Goal: Check status: Check status

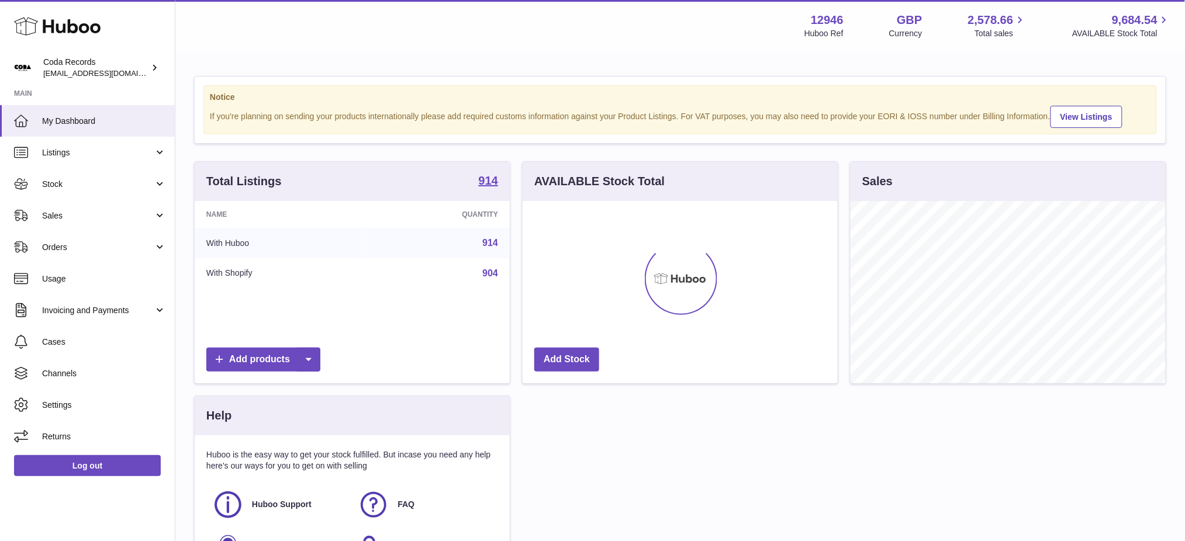
scroll to position [182, 315]
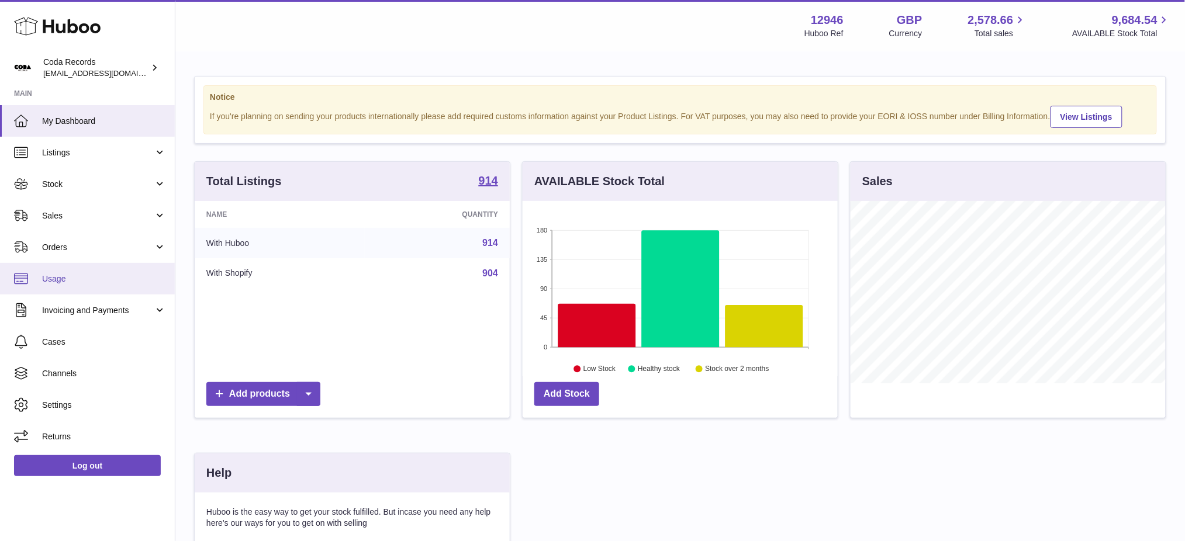
click at [72, 282] on span "Usage" at bounding box center [104, 278] width 124 height 11
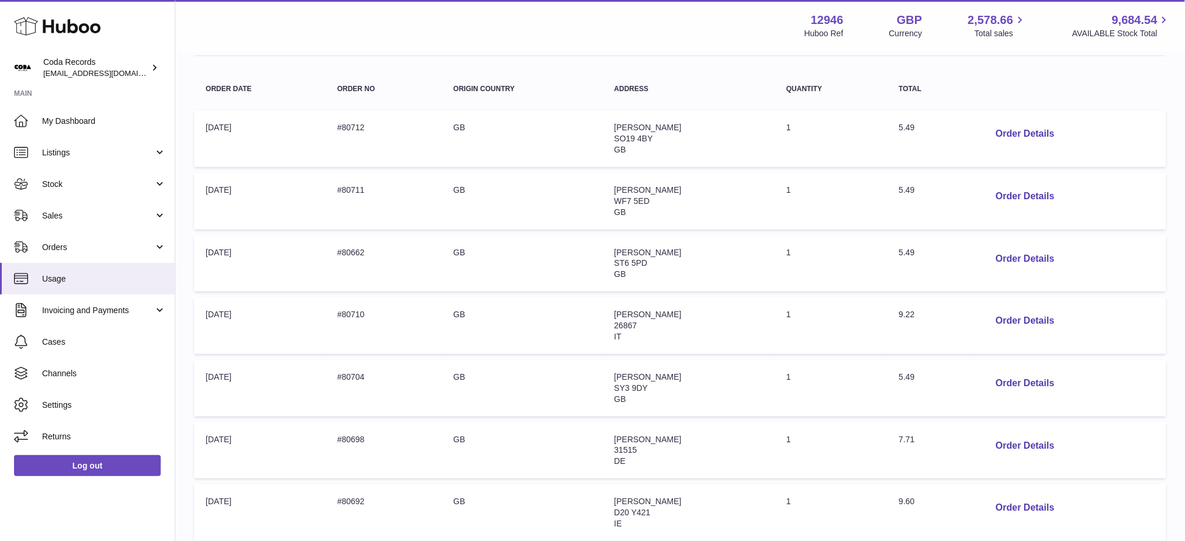
scroll to position [91, 0]
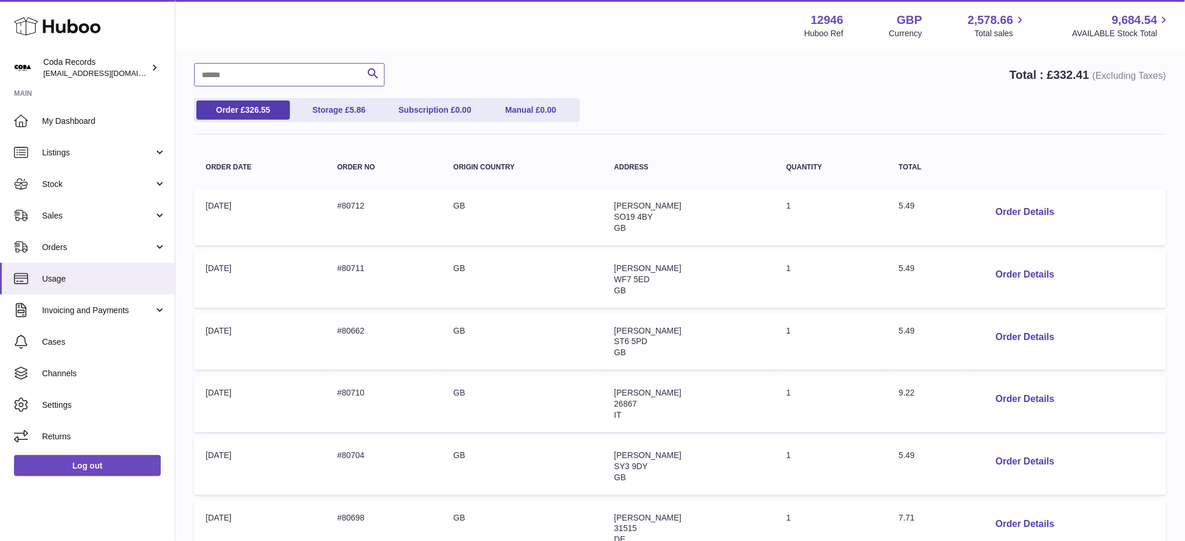
click at [265, 68] on input "text" at bounding box center [289, 74] width 191 height 23
type input "*****"
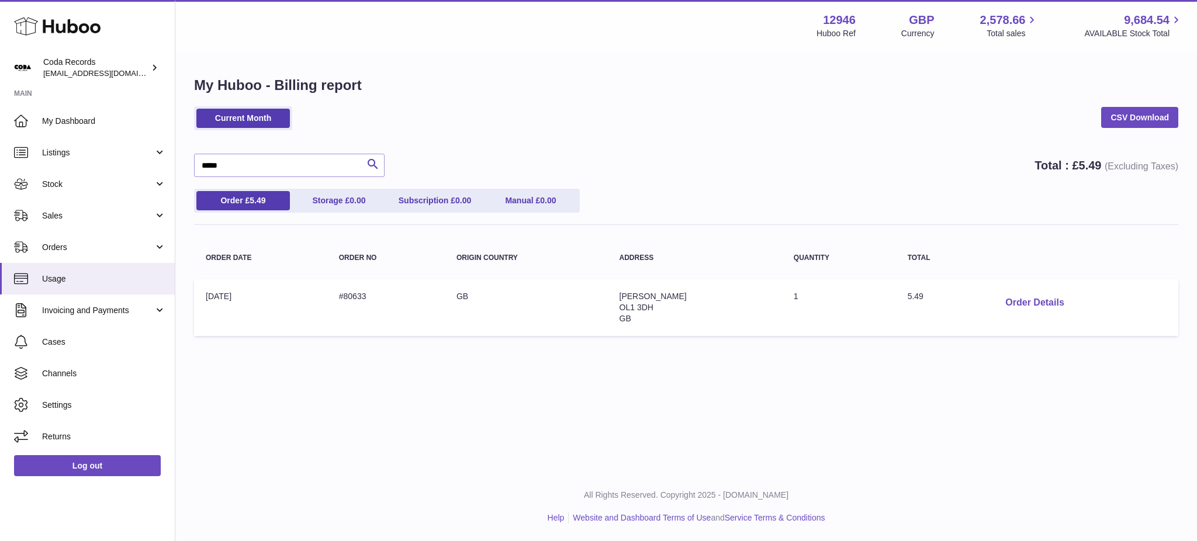
click at [1024, 307] on button "Order Details" at bounding box center [1034, 303] width 77 height 24
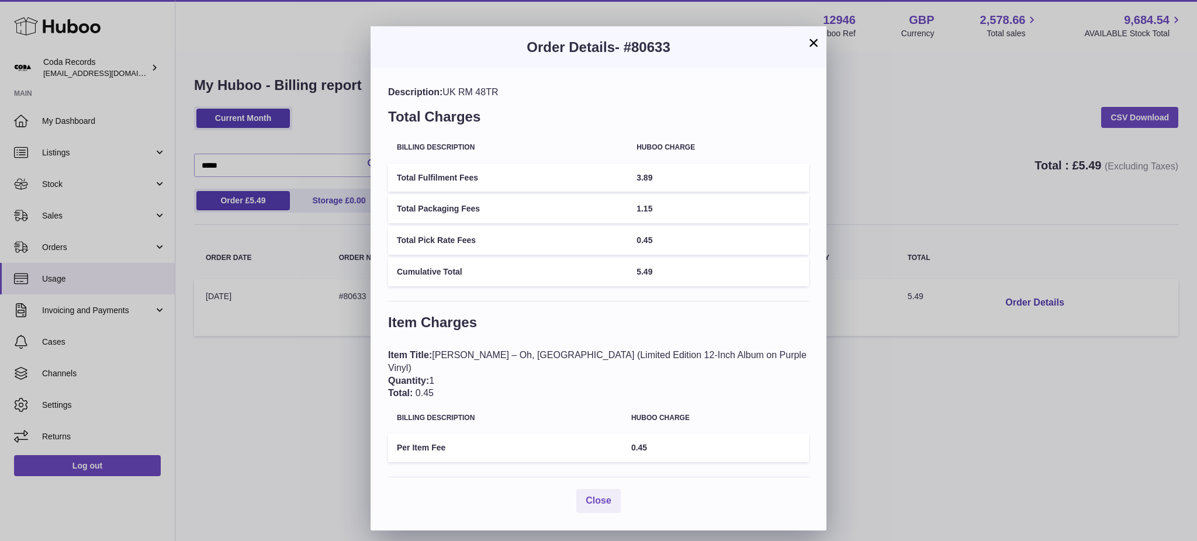
click at [818, 39] on button "×" at bounding box center [813, 43] width 14 height 14
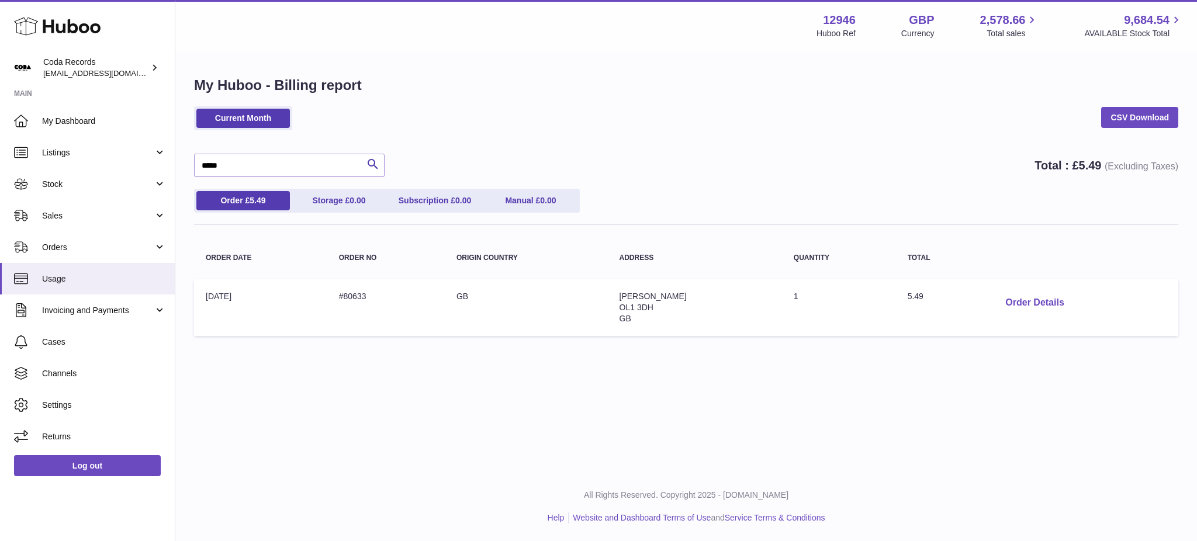
click at [1013, 295] on button "Order Details" at bounding box center [1034, 303] width 77 height 24
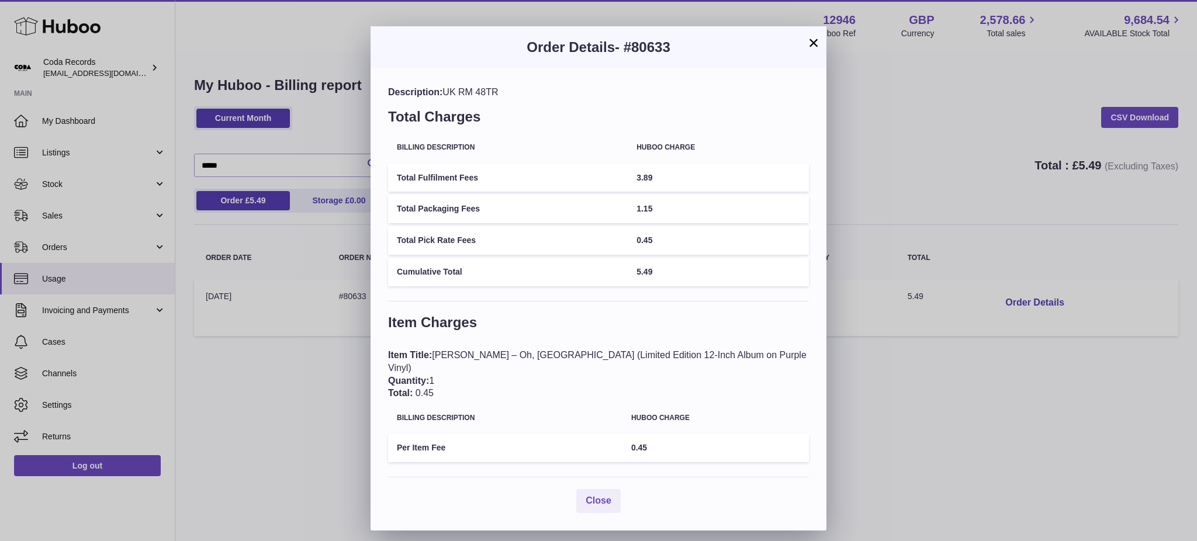
click at [823, 37] on div "Order Details - #80633" at bounding box center [599, 47] width 456 height 42
click at [812, 44] on button "×" at bounding box center [813, 43] width 14 height 14
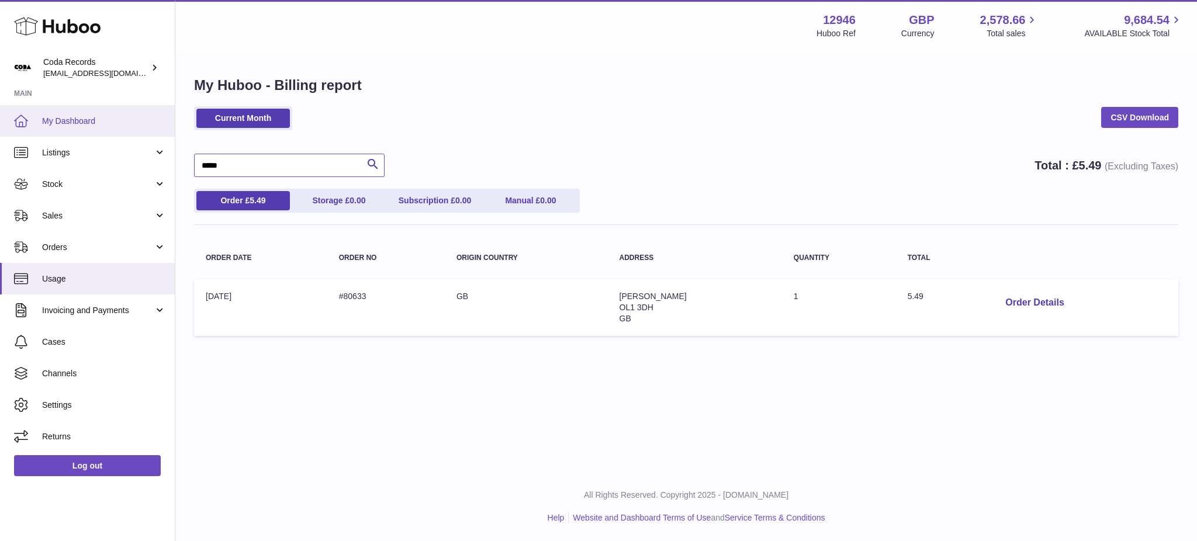
drag, startPoint x: 225, startPoint y: 160, endPoint x: 94, endPoint y: 129, distance: 135.2
click at [86, 127] on div "Huboo Coda Records [EMAIL_ADDRESS][DOMAIN_NAME] Main My Dashboard Listings Not …" at bounding box center [598, 270] width 1197 height 541
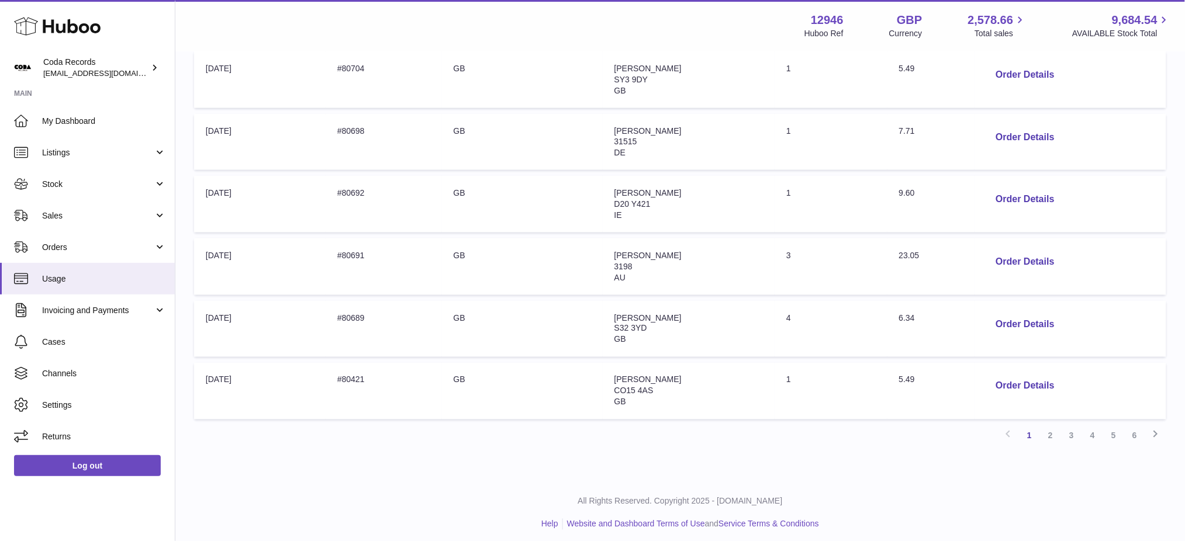
scroll to position [480, 0]
click at [1069, 435] on link "3" at bounding box center [1071, 433] width 21 height 21
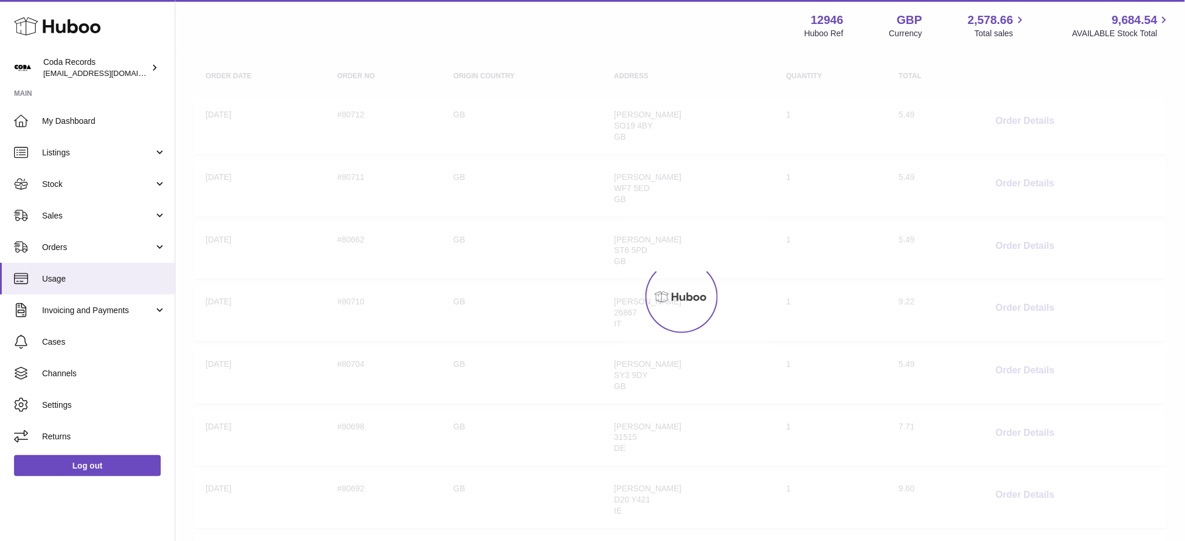
scroll to position [480, 0]
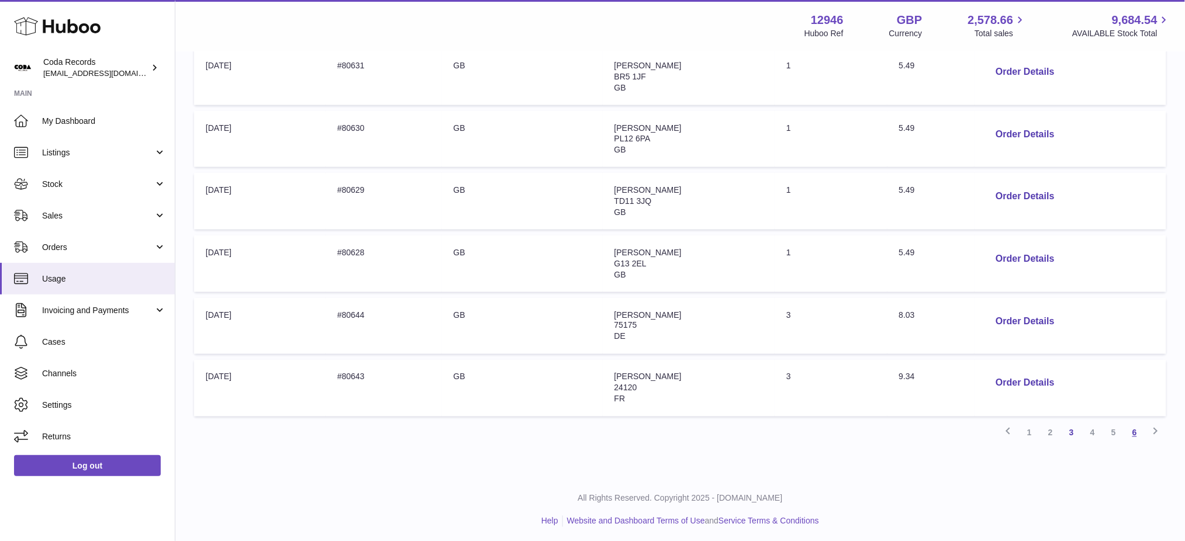
click at [1140, 428] on link "6" at bounding box center [1134, 433] width 21 height 21
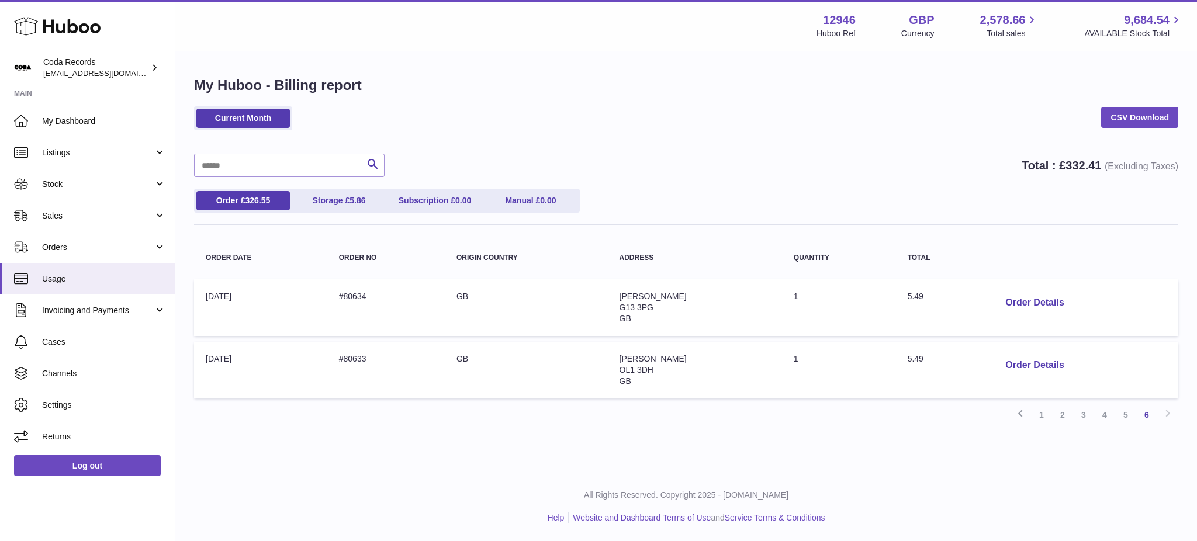
click at [823, 19] on strong "12946" at bounding box center [839, 20] width 33 height 16
copy strong "12946"
click at [1046, 303] on button "Order Details" at bounding box center [1034, 303] width 77 height 24
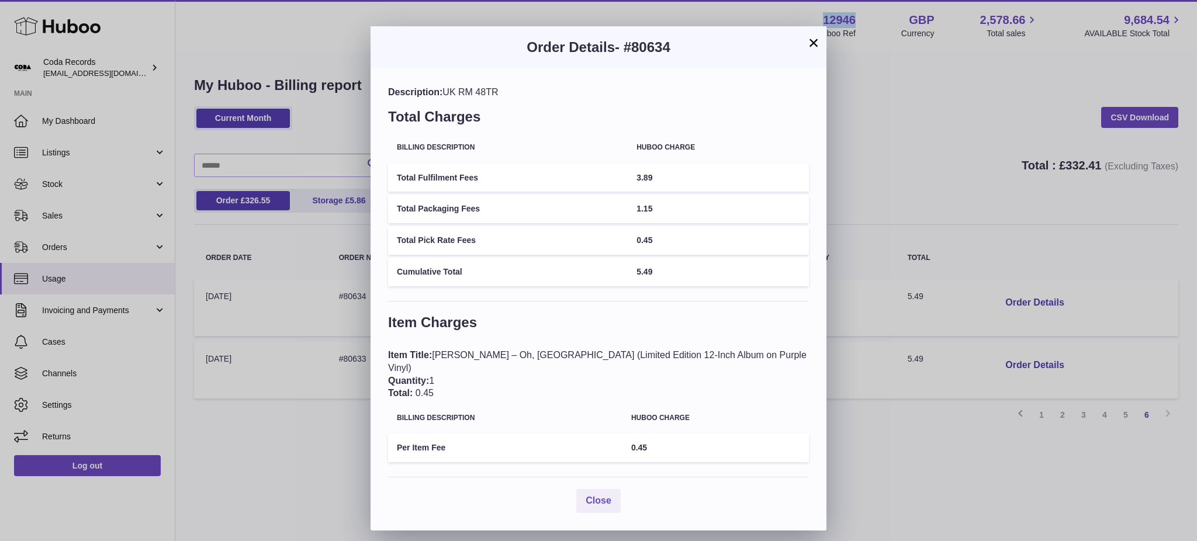
click at [812, 44] on button "×" at bounding box center [813, 43] width 14 height 14
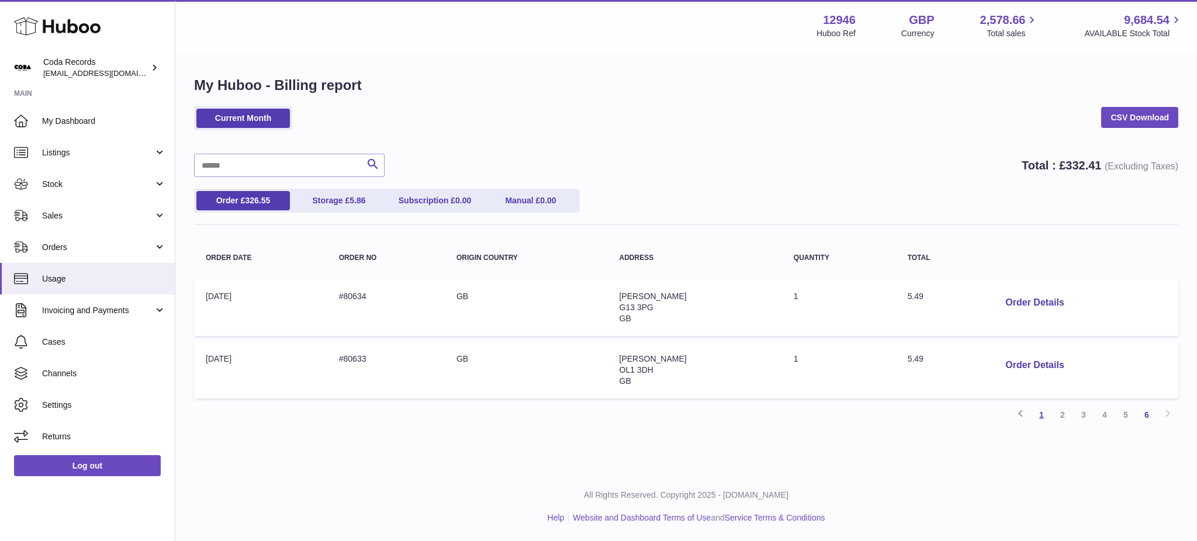
click at [1044, 417] on link "1" at bounding box center [1041, 414] width 21 height 21
